Goal: Information Seeking & Learning: Understand process/instructions

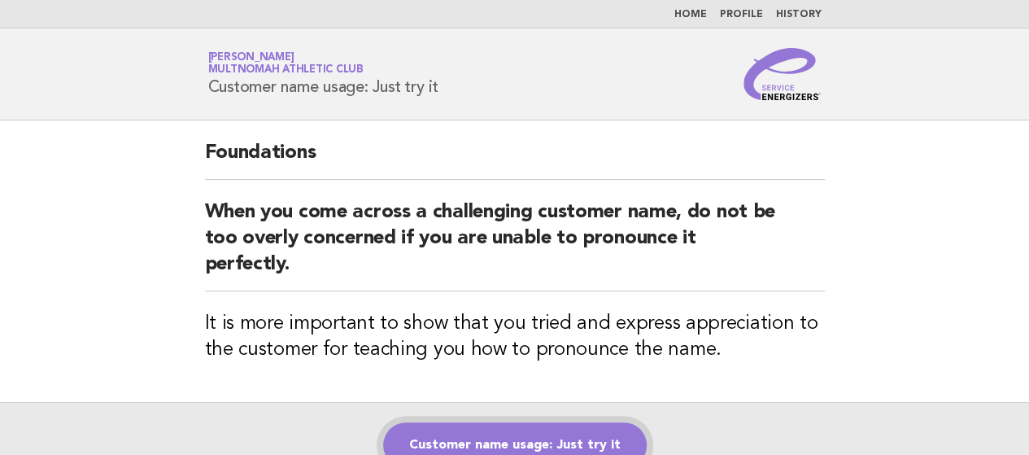
click at [519, 433] on link "Customer name usage: Just try it" at bounding box center [514, 445] width 263 height 46
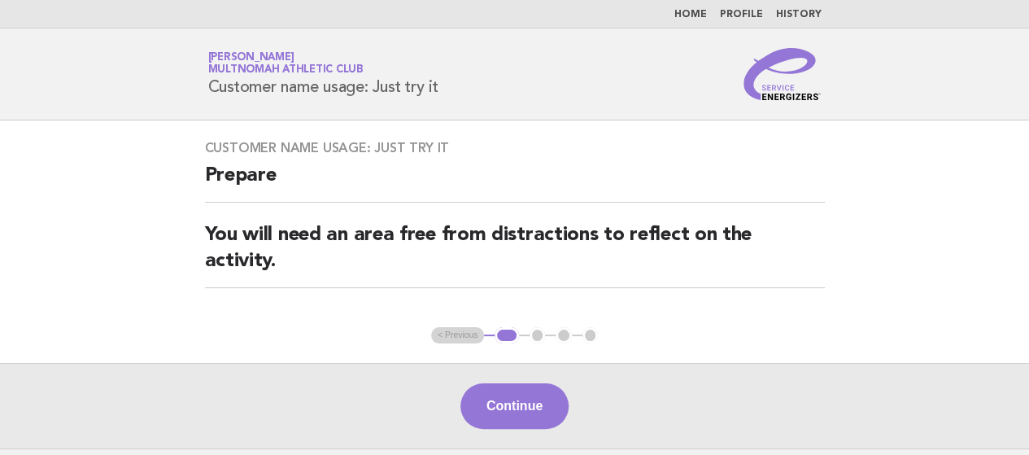
click at [495, 341] on main "Customer name usage: Just try it Prepare You will need an area free from distra…" at bounding box center [514, 284] width 1029 height 328
click at [499, 383] on button "Continue" at bounding box center [514, 406] width 108 height 46
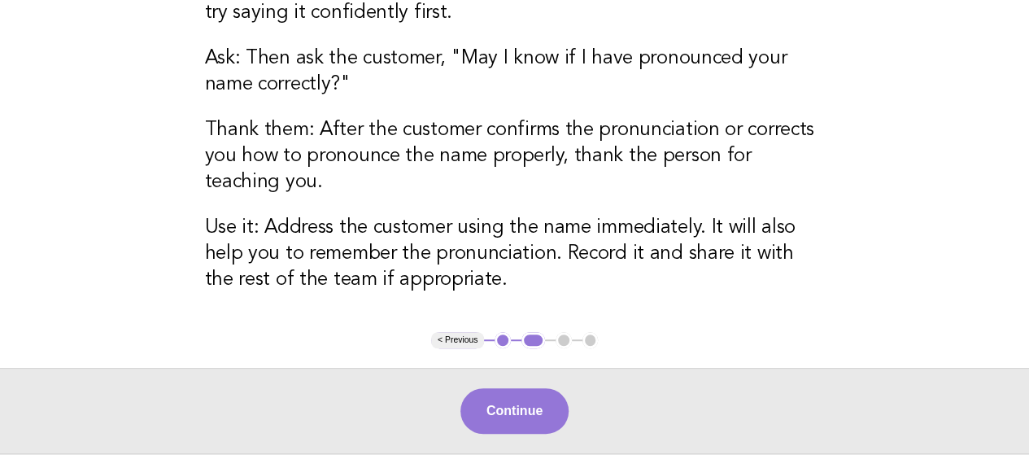
scroll to position [360, 0]
click at [560, 336] on ul "< Previous 1 2 3 4" at bounding box center [514, 339] width 167 height 16
click at [519, 428] on button "Continue" at bounding box center [514, 410] width 108 height 46
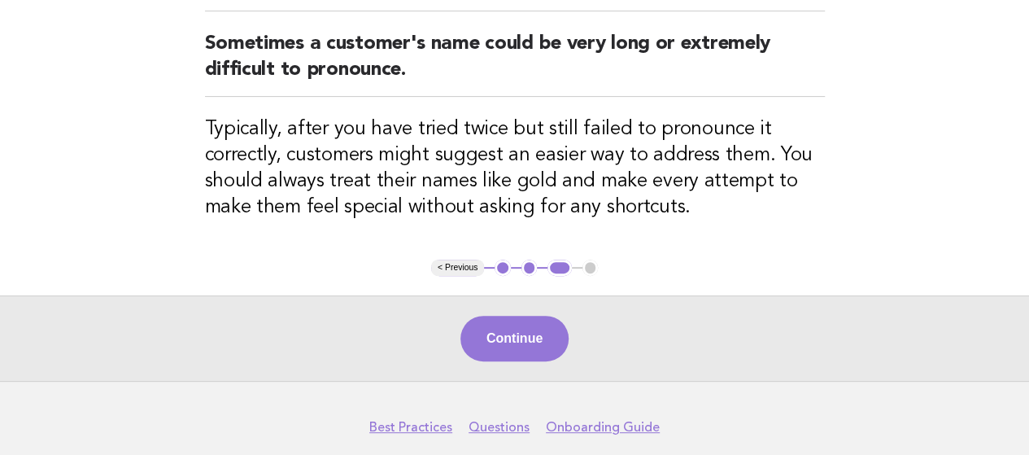
scroll to position [192, 0]
click at [526, 332] on button "Continue" at bounding box center [514, 338] width 108 height 46
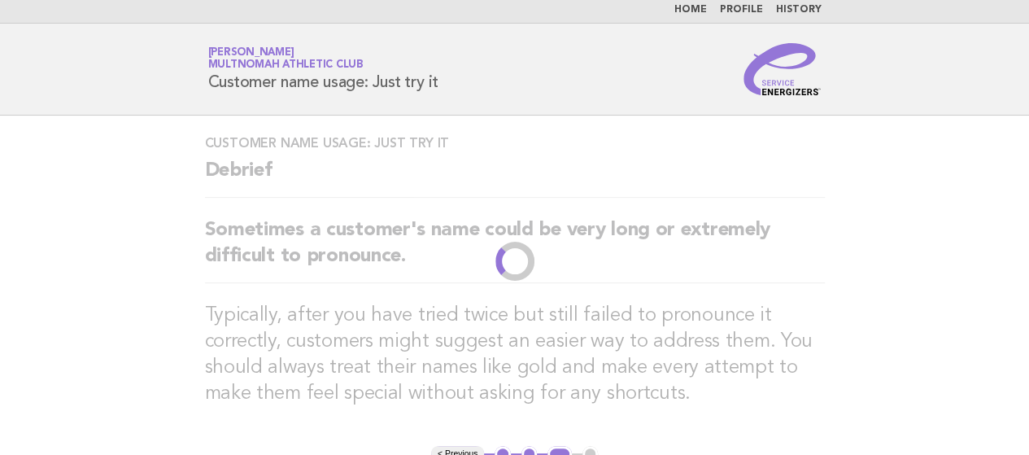
scroll to position [0, 0]
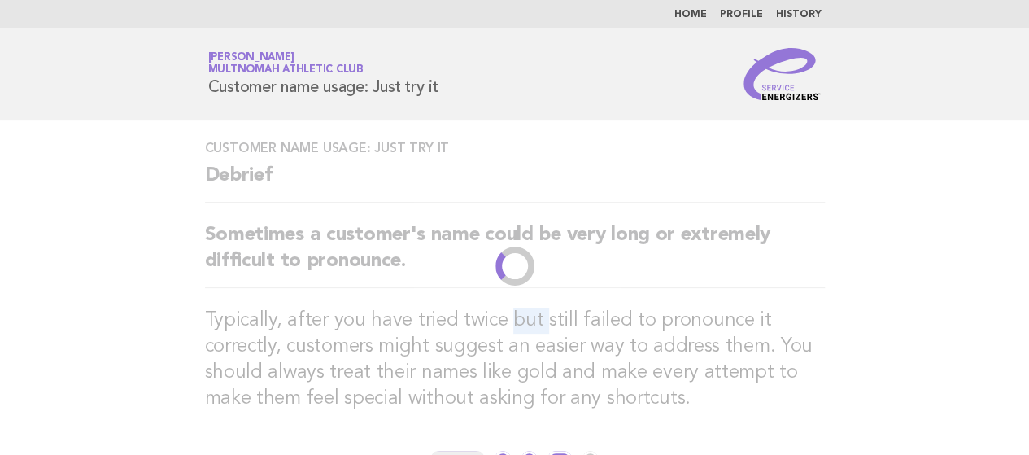
click at [526, 332] on h3 "Typically, after you have tried twice but still failed to pronounce it correctl…" at bounding box center [515, 359] width 620 height 104
